Goal: Task Accomplishment & Management: Manage account settings

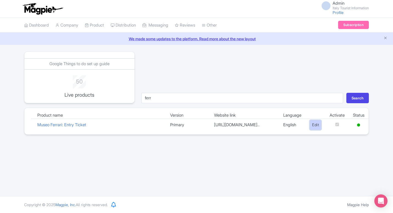
click at [310, 127] on link "Edit" at bounding box center [315, 125] width 12 height 10
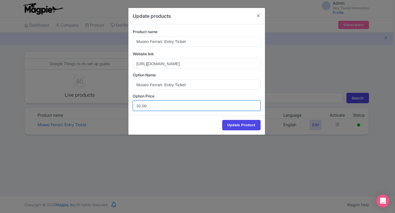
click at [139, 106] on input "32.00" at bounding box center [197, 106] width 128 height 10
type input "27.00"
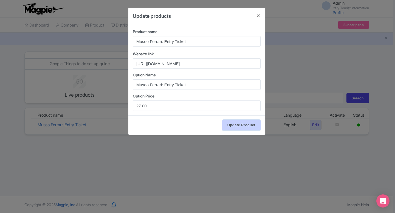
click at [230, 129] on input "Update Product" at bounding box center [241, 125] width 38 height 10
